Goal: Communication & Community: Answer question/provide support

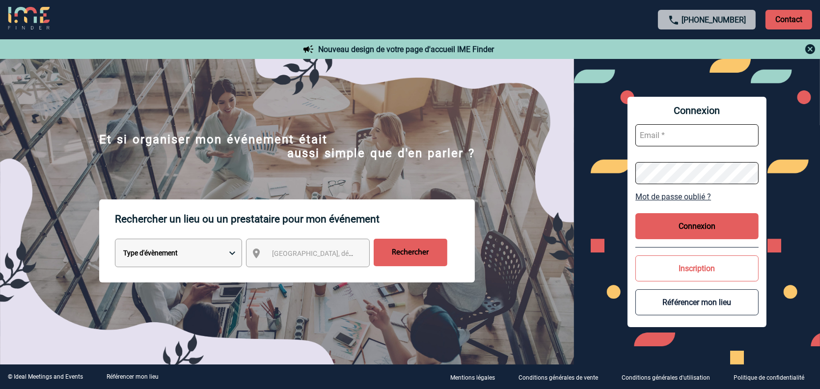
click at [655, 137] on input "text" at bounding box center [696, 135] width 123 height 22
type input "[PERSON_NAME][EMAIL_ADDRESS][DOMAIN_NAME]"
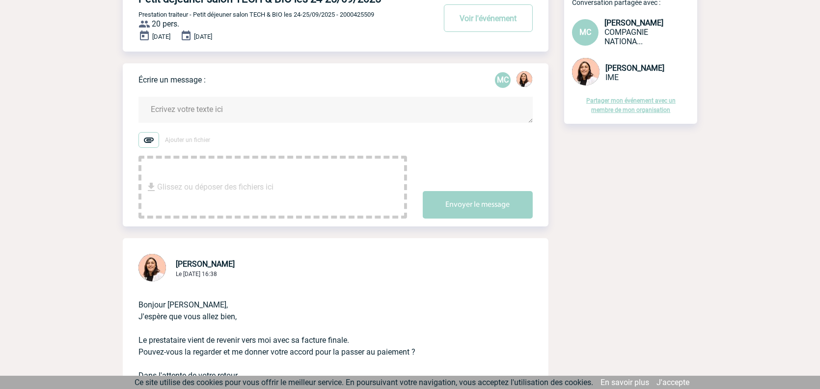
scroll to position [147, 0]
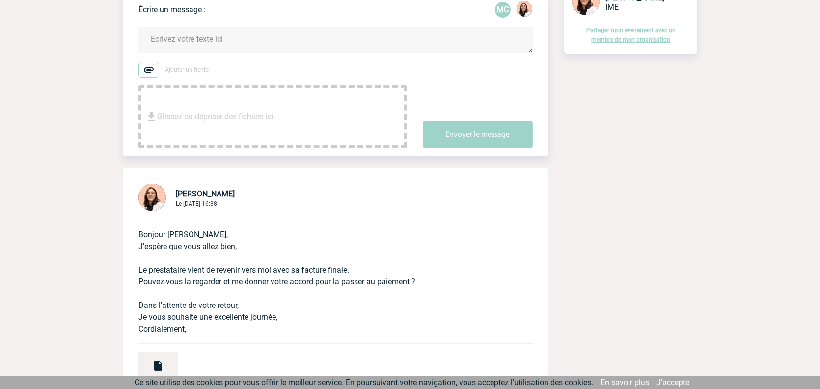
click at [200, 112] on span "Glissez ou déposer des fichiers ici" at bounding box center [215, 116] width 116 height 49
click at [170, 67] on span "Ajouter un fichier" at bounding box center [187, 69] width 45 height 7
click at [0, 0] on input "Ajouter un fichier" at bounding box center [0, 0] width 0 height 0
click at [199, 31] on textarea at bounding box center [335, 40] width 394 height 26
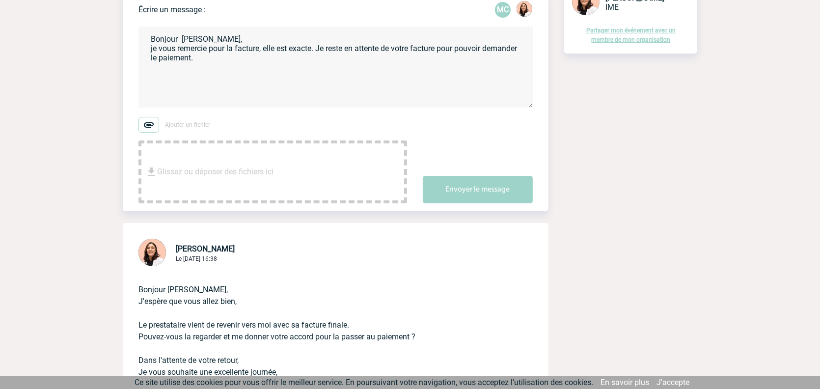
click at [154, 48] on textarea "Bonjour Mélissa, je vous remercie pour la facture, elle est exacte. Je reste en…" at bounding box center [335, 67] width 394 height 81
click at [319, 50] on textarea "Bonjour Mélissa, Je vous remercie pour la facture, elle est exacte. Je reste en…" at bounding box center [335, 67] width 394 height 81
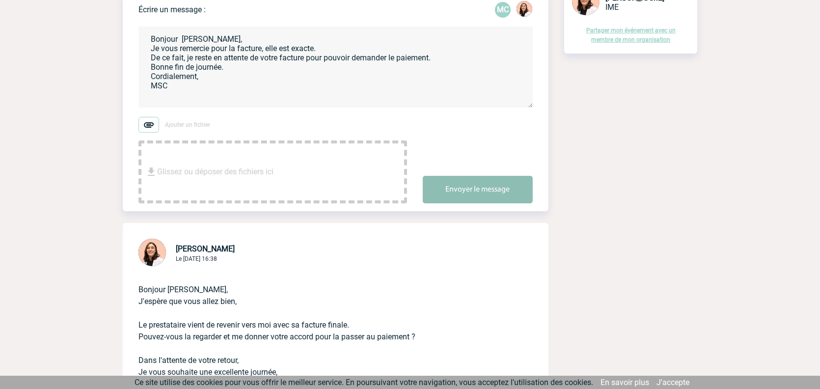
type textarea "Bonjour Mélissa, Je vous remercie pour la facture, elle est exacte. De ce fait,…"
drag, startPoint x: 470, startPoint y: 189, endPoint x: 488, endPoint y: 188, distance: 18.2
click at [470, 189] on button "Envoyer le message" at bounding box center [478, 189] width 110 height 27
